Goal: Find specific page/section: Find specific page/section

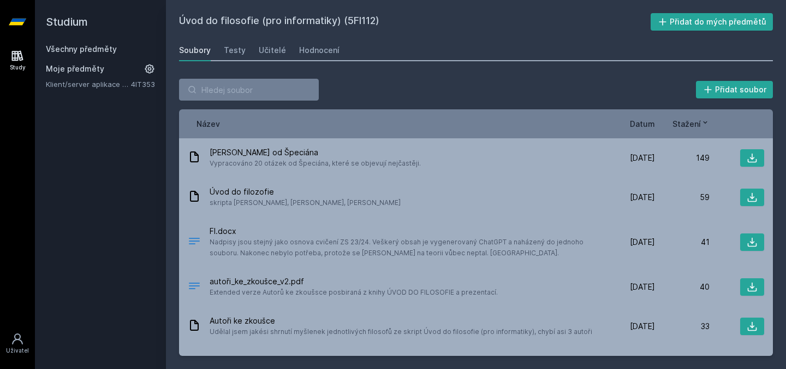
click at [87, 78] on div "Moje předměty Klient/server aplikace v [GEOGRAPHIC_DATA] 4IT353" at bounding box center [100, 76] width 109 height 26
click at [76, 70] on span "Moje předměty" at bounding box center [75, 68] width 58 height 11
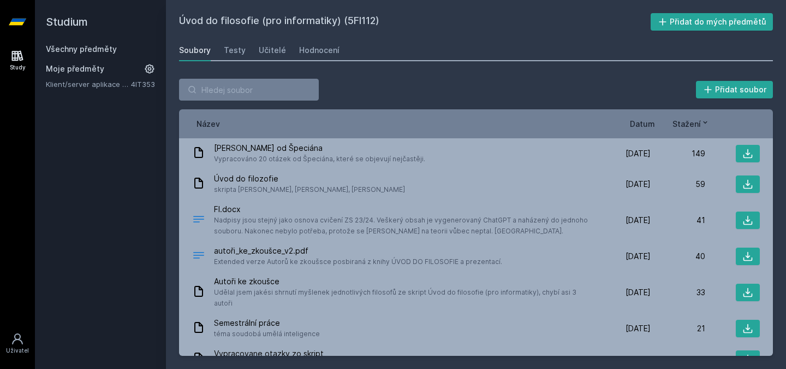
click at [82, 69] on span "Moje předměty" at bounding box center [75, 68] width 58 height 11
click at [74, 84] on link "Klient/server aplikace v [GEOGRAPHIC_DATA]" at bounding box center [88, 84] width 85 height 11
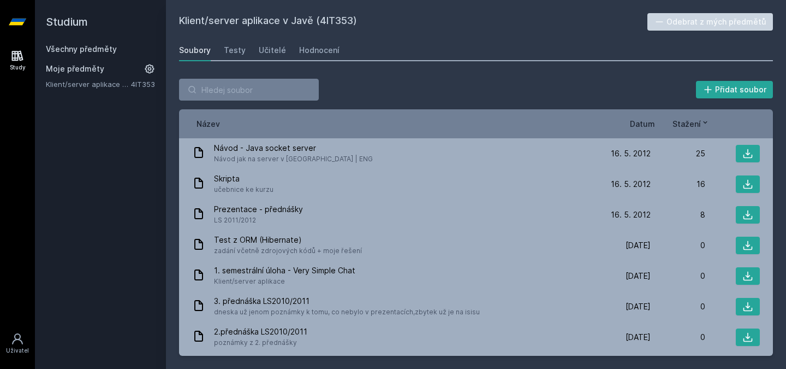
click at [312, 19] on h2 "Klient/server aplikace v Javě (4IT353)" at bounding box center [413, 21] width 469 height 17
click at [94, 55] on div "Všechny předměty Moje předměty Klient/server aplikace v Javě 4IT353" at bounding box center [100, 67] width 109 height 46
click at [100, 52] on link "Všechny předměty" at bounding box center [81, 48] width 71 height 9
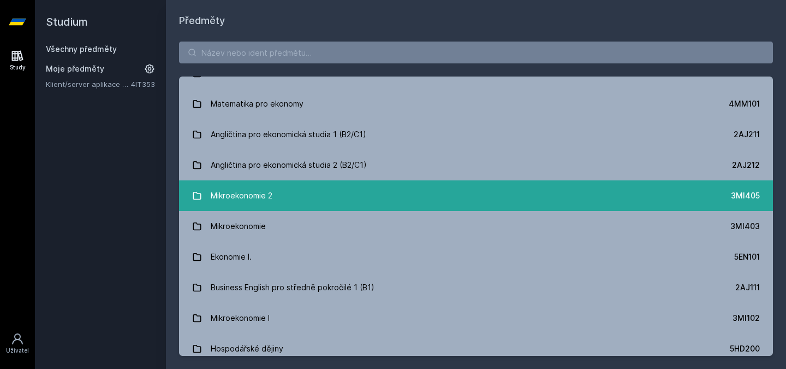
scroll to position [50, 0]
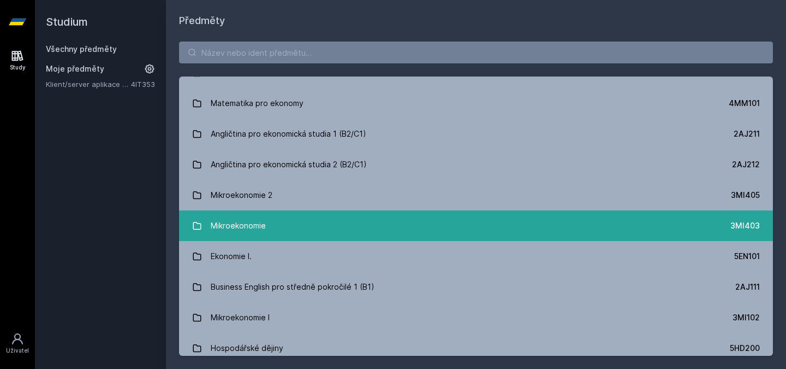
click at [279, 226] on link "Mikroekonomie 3MI403" at bounding box center [476, 225] width 594 height 31
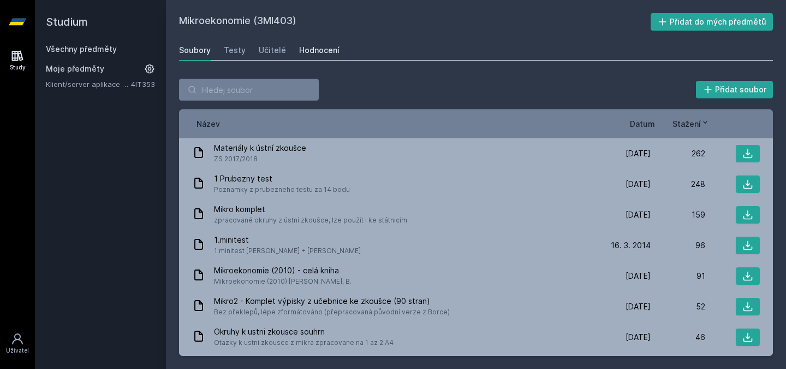
click at [312, 50] on div "Hodnocení" at bounding box center [319, 50] width 40 height 11
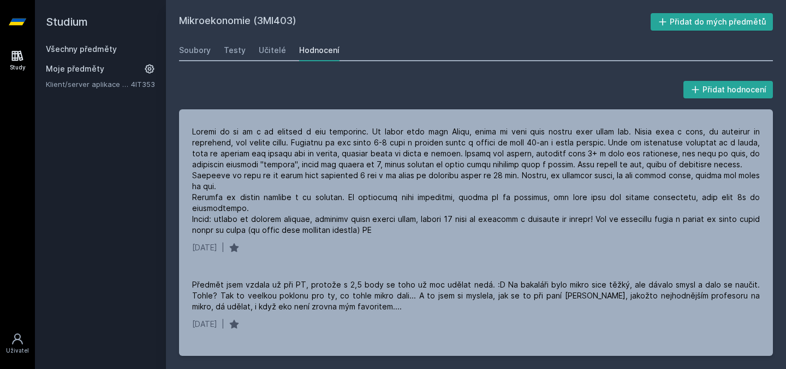
scroll to position [335, 0]
